Goal: Transaction & Acquisition: Download file/media

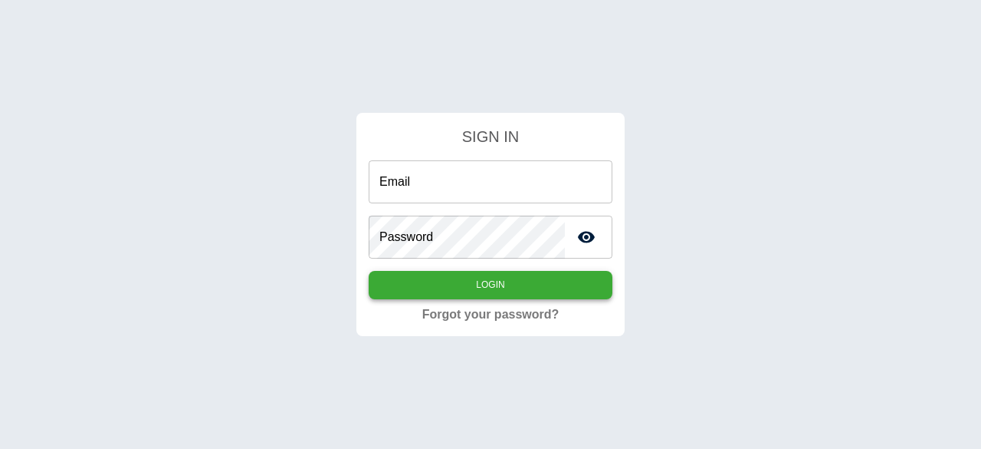
type input "**********"
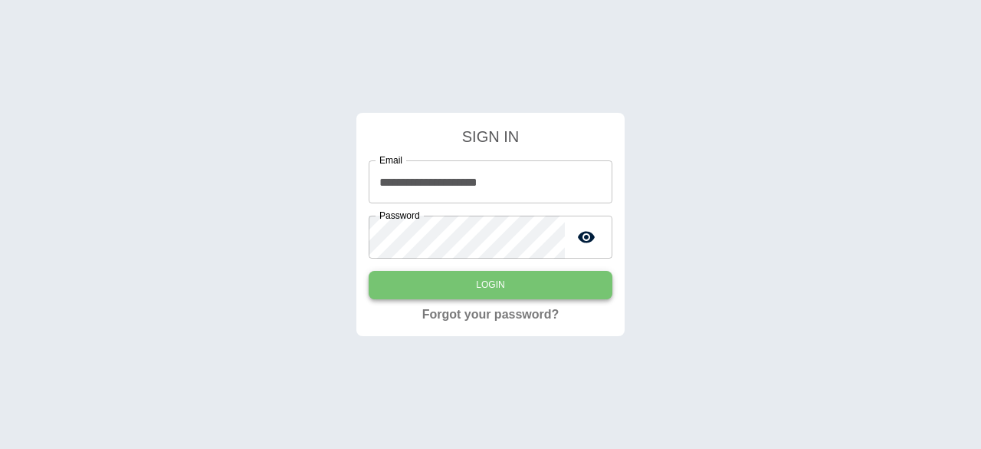
click at [558, 281] on button "Login" at bounding box center [491, 285] width 244 height 28
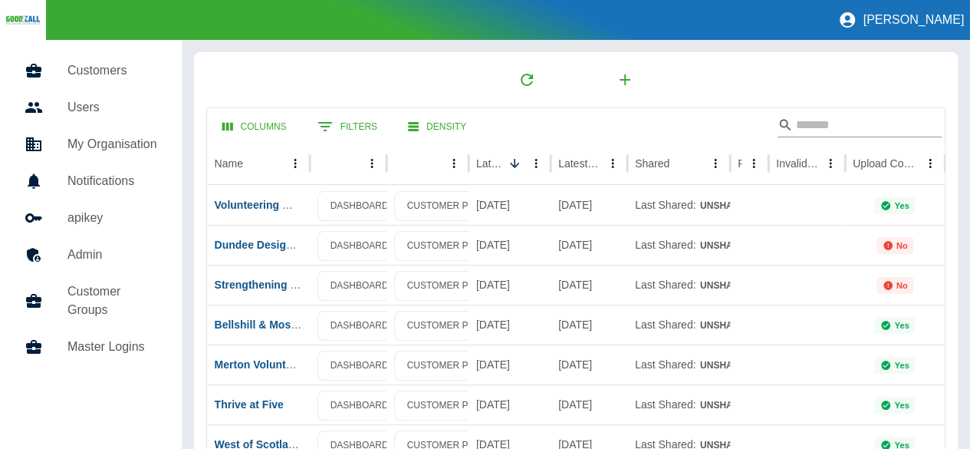
click at [809, 125] on input "Search" at bounding box center [857, 125] width 123 height 25
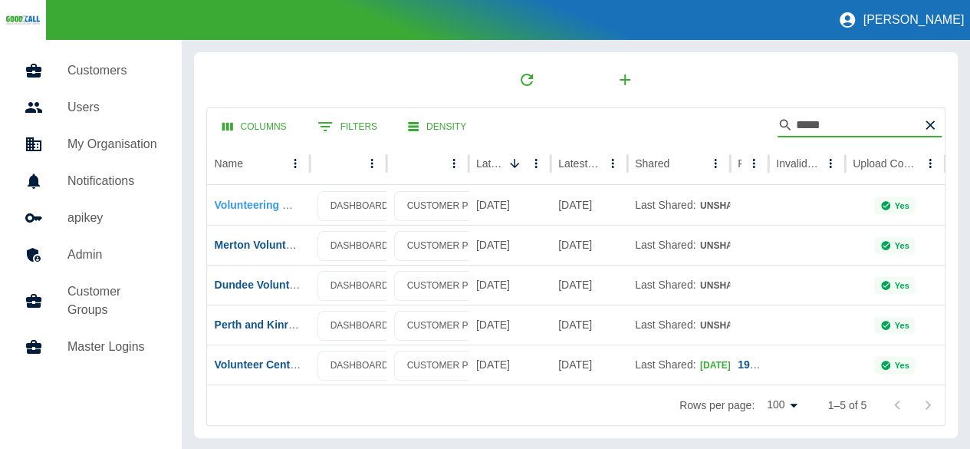
type input "*****"
click at [238, 201] on link "Volunteering Matters" at bounding box center [268, 205] width 106 height 12
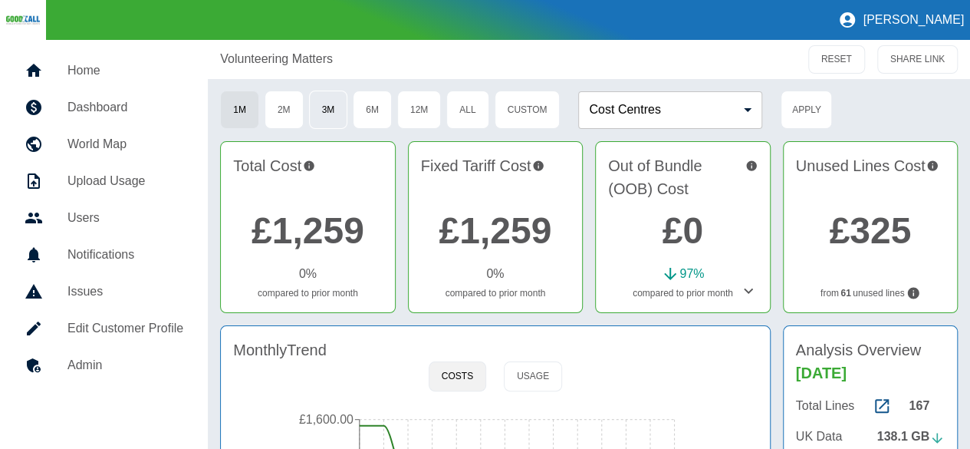
click at [325, 122] on button "3M" at bounding box center [328, 109] width 39 height 38
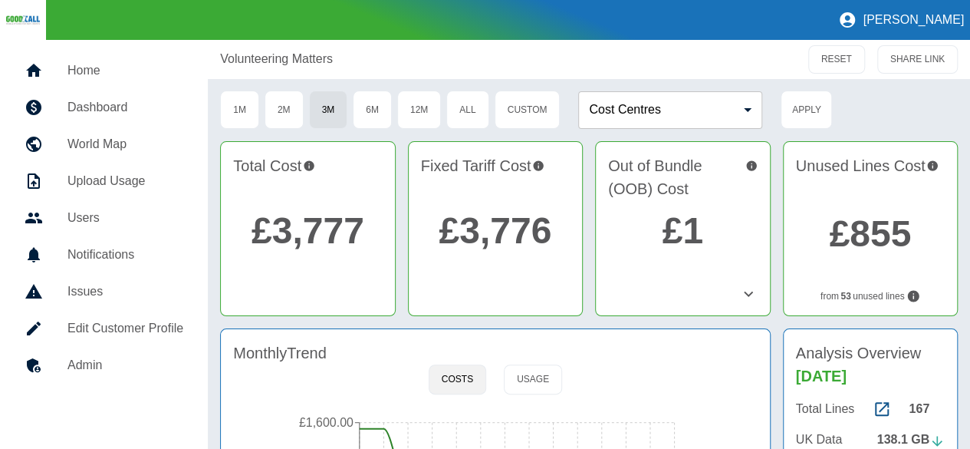
scroll to position [77, 0]
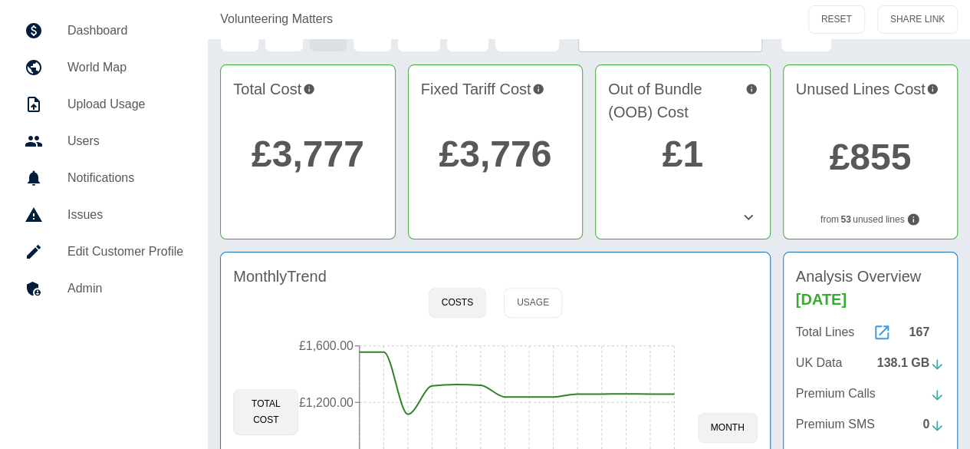
click at [879, 331] on icon at bounding box center [882, 332] width 18 height 18
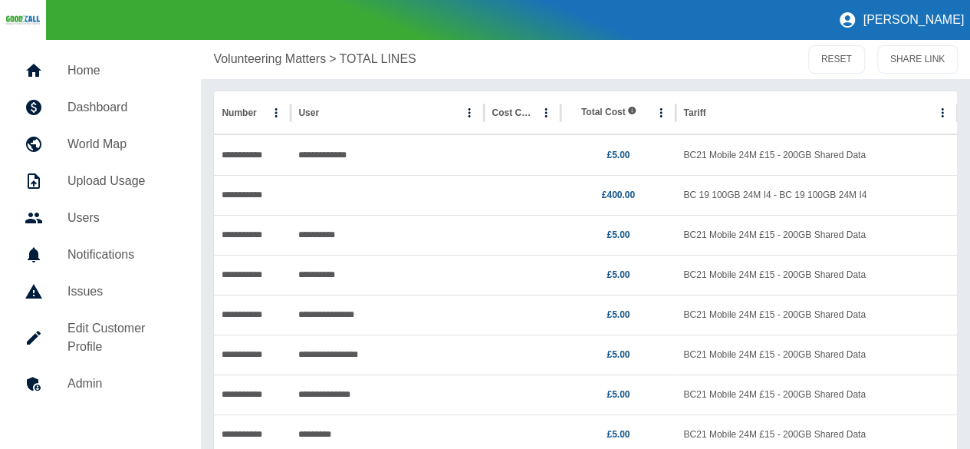
scroll to position [77, 0]
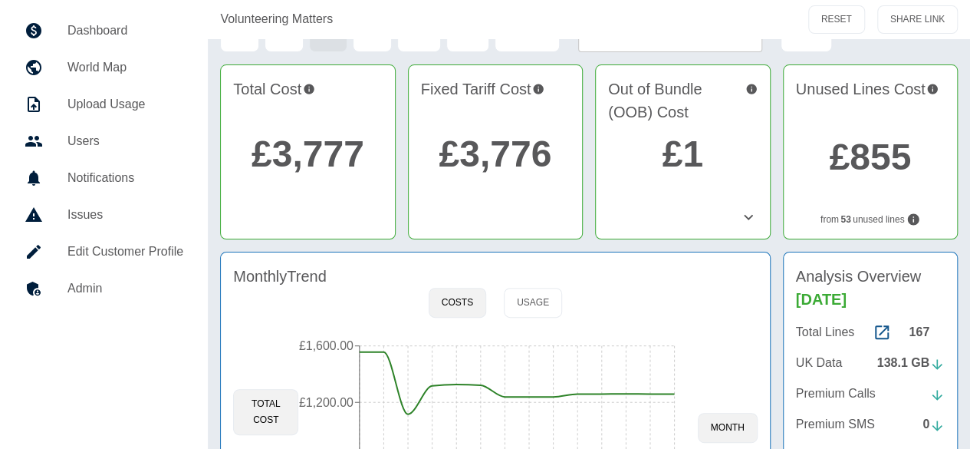
click at [284, 151] on link "£3,777" at bounding box center [308, 153] width 113 height 41
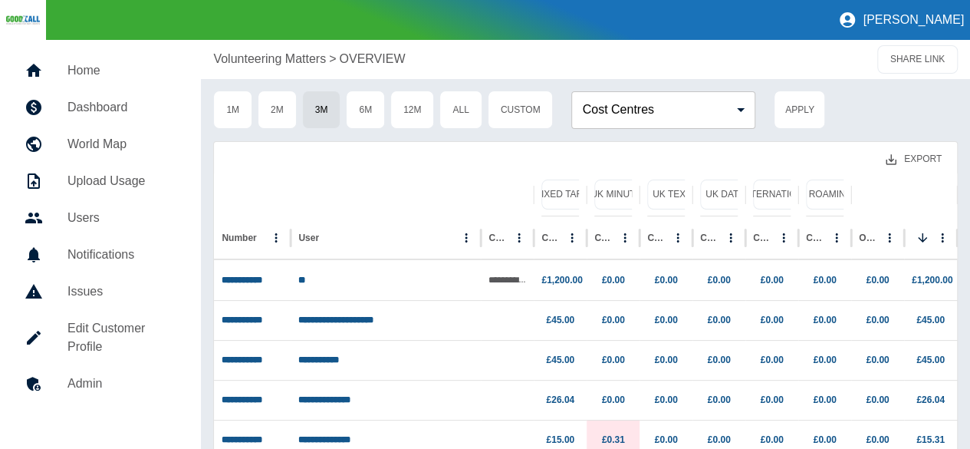
click at [916, 150] on button "Export" at bounding box center [913, 159] width 81 height 28
click at [900, 226] on li "Download as EXCEL" at bounding box center [884, 221] width 139 height 28
